Goal: Navigation & Orientation: Find specific page/section

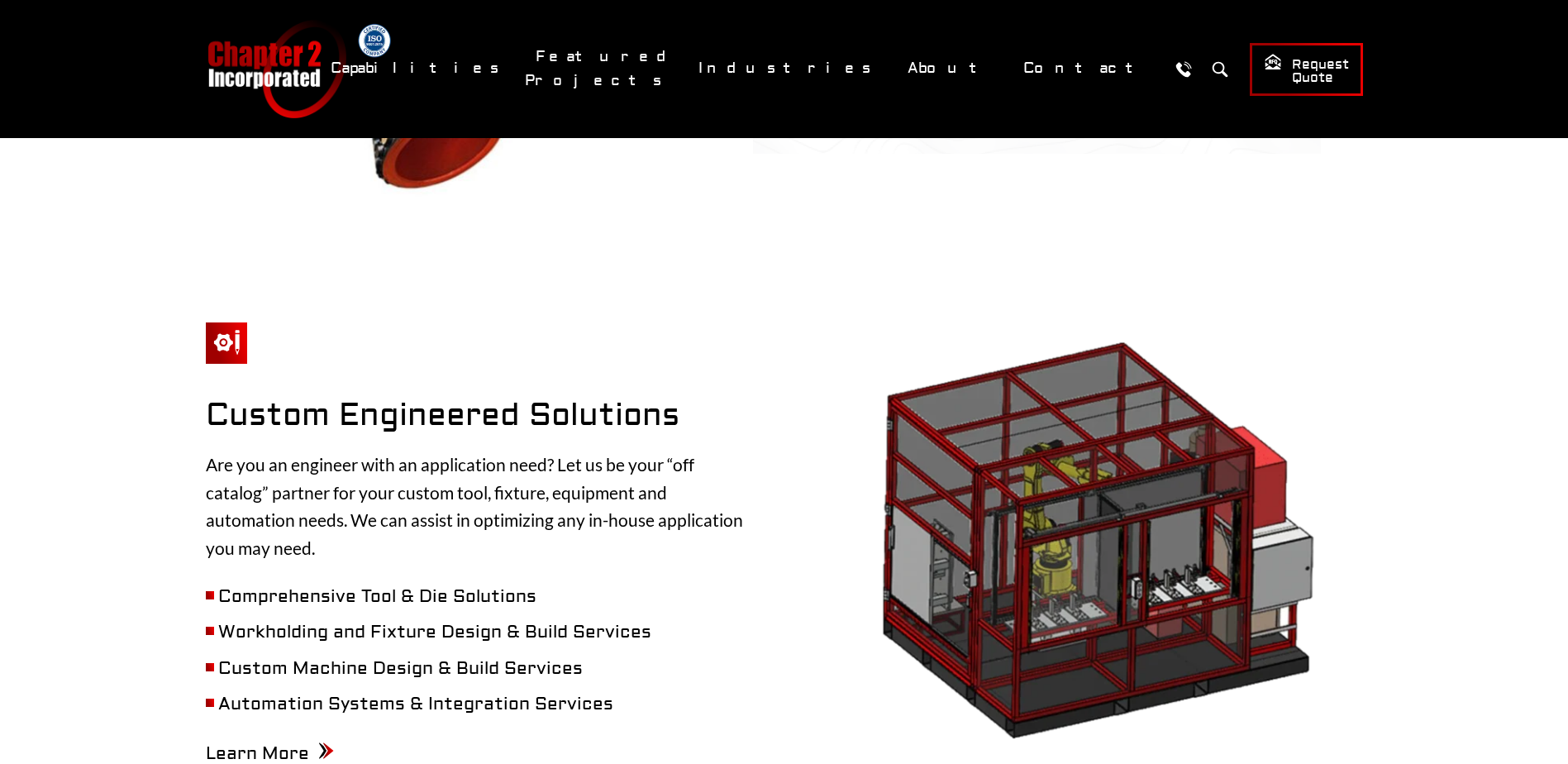
scroll to position [1985, 0]
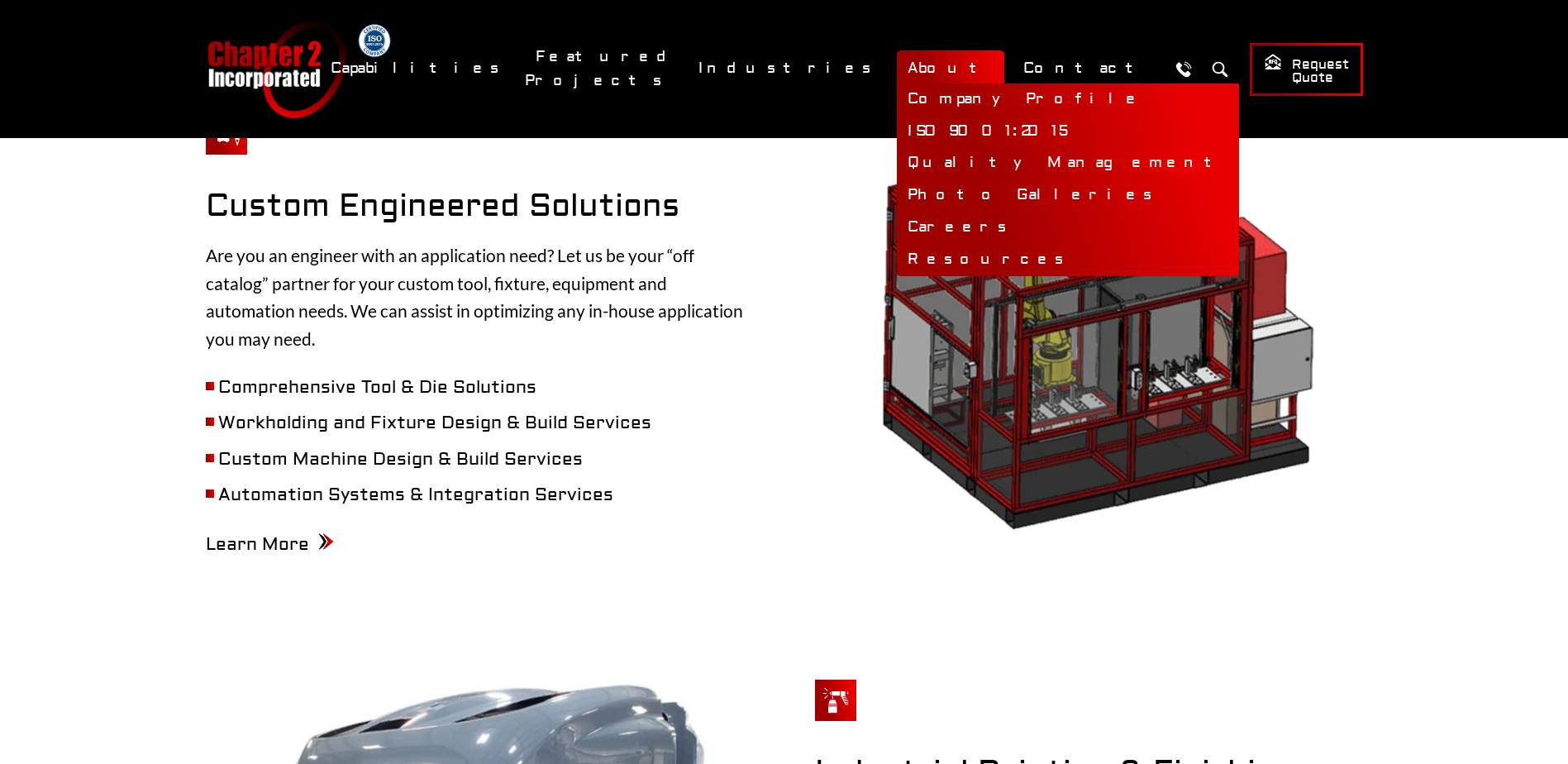
drag, startPoint x: 989, startPoint y: 67, endPoint x: 1005, endPoint y: 148, distance: 82.6
click at [989, 67] on link "About" at bounding box center [950, 68] width 107 height 35
click at [991, 93] on link "Company Profile" at bounding box center [1067, 99] width 343 height 32
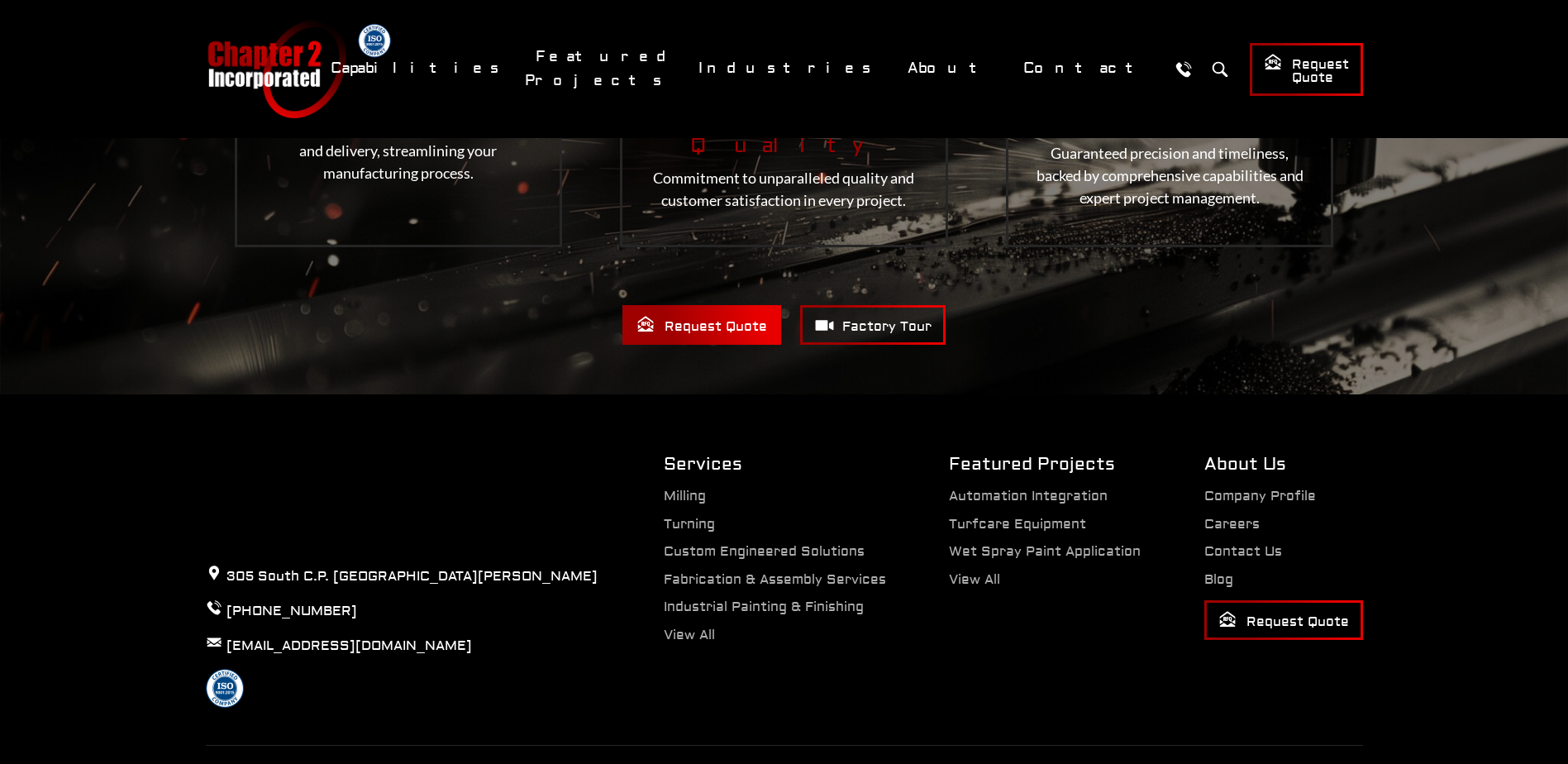
scroll to position [1959, 0]
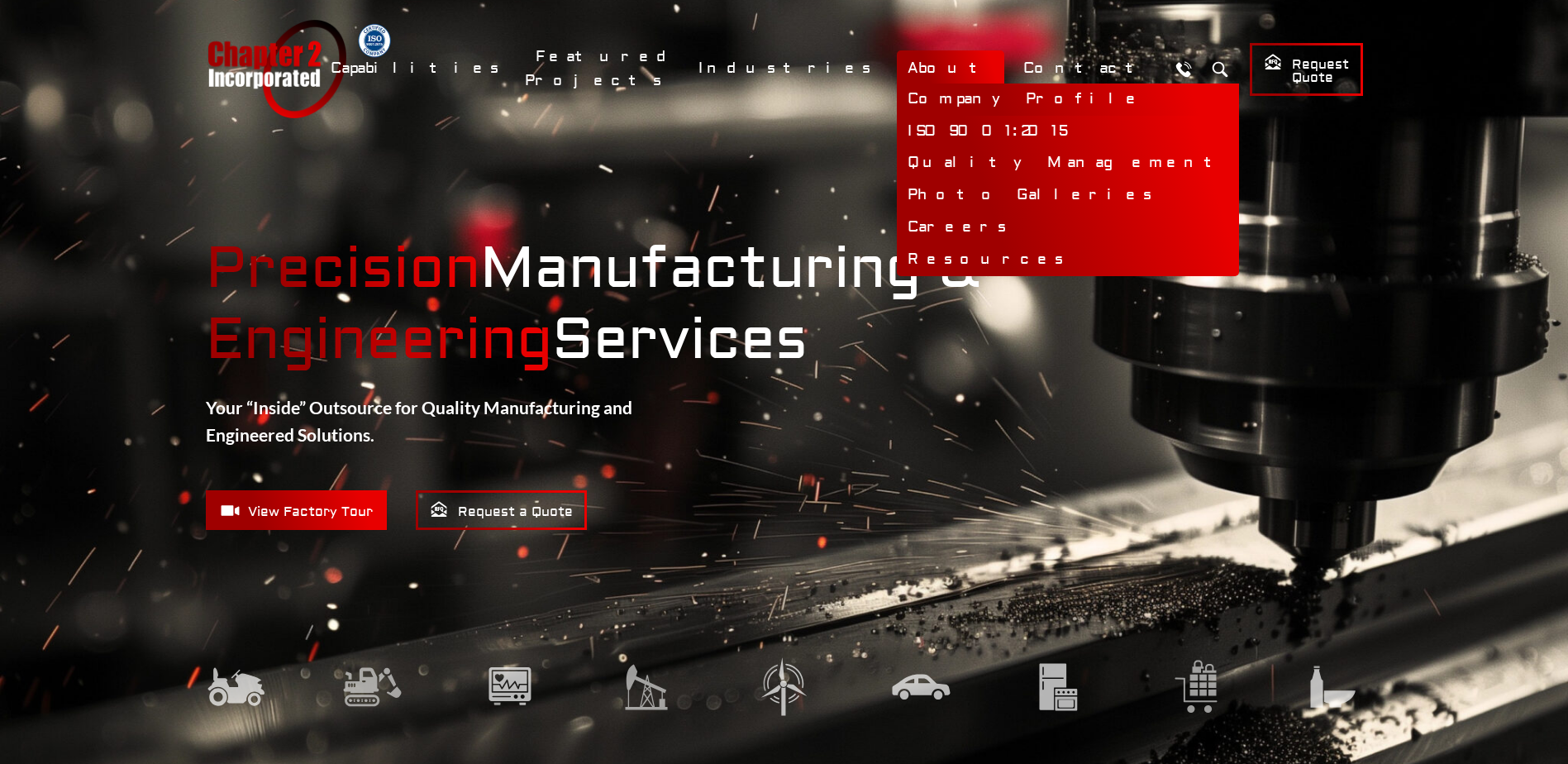
click at [987, 96] on link "Company Profile" at bounding box center [1067, 99] width 343 height 32
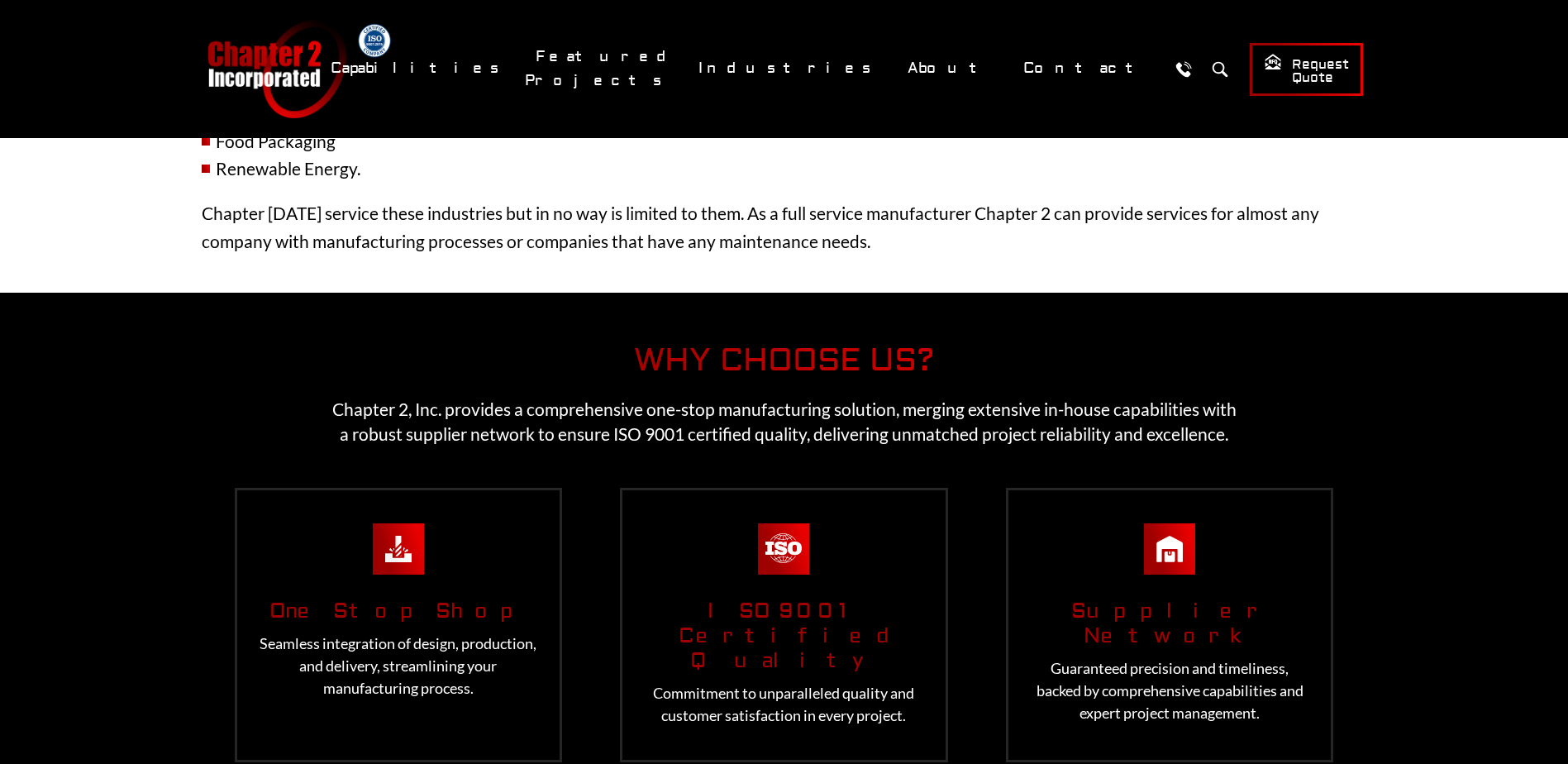
scroll to position [1985, 0]
